Goal: Check status: Check status

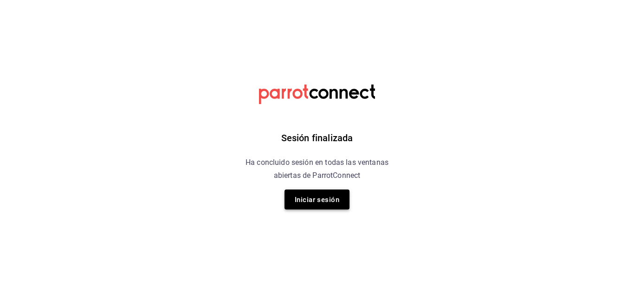
click at [334, 200] on font "Iniciar sesión" at bounding box center [317, 199] width 45 height 8
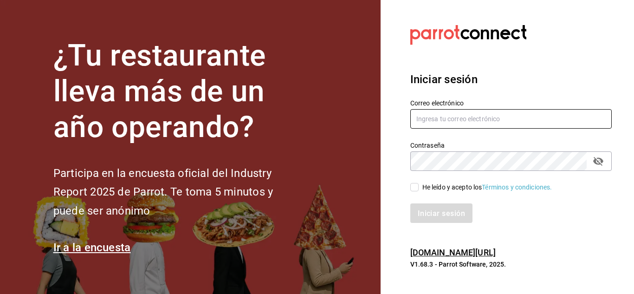
type input "[EMAIL_ADDRESS][DOMAIN_NAME]"
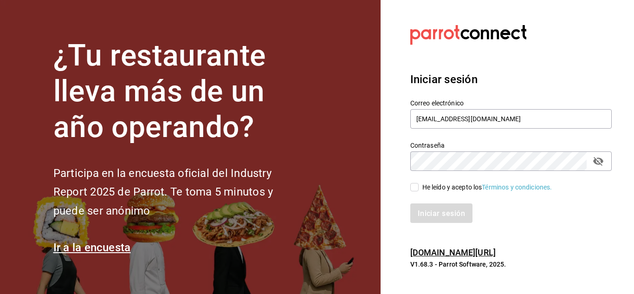
drag, startPoint x: 416, startPoint y: 186, endPoint x: 419, endPoint y: 192, distance: 7.3
click at [416, 186] on input "He leído y acepto los Términos y condiciones." at bounding box center [414, 187] width 8 height 8
checkbox input "true"
click at [435, 213] on font "Iniciar sesión" at bounding box center [441, 212] width 47 height 9
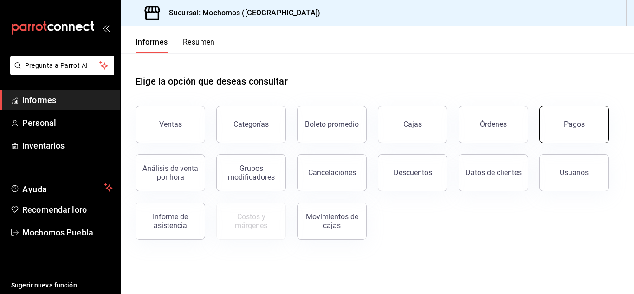
click at [593, 109] on button "Pagos" at bounding box center [574, 124] width 70 height 37
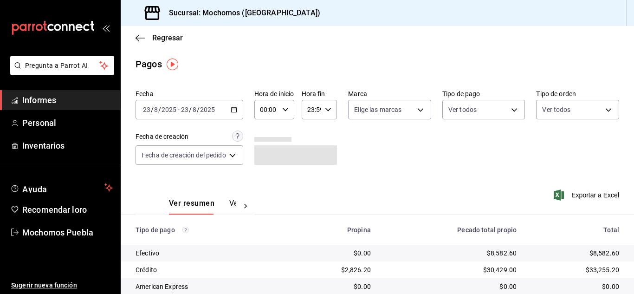
click at [287, 108] on icon "button" at bounding box center [285, 109] width 6 height 6
click at [262, 150] on button "05" at bounding box center [266, 151] width 17 height 19
type input "05:00"
click at [388, 167] on div at bounding box center [317, 147] width 634 height 294
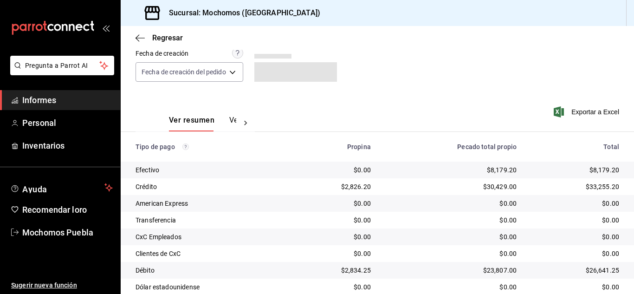
scroll to position [133, 0]
